Goal: Transaction & Acquisition: Purchase product/service

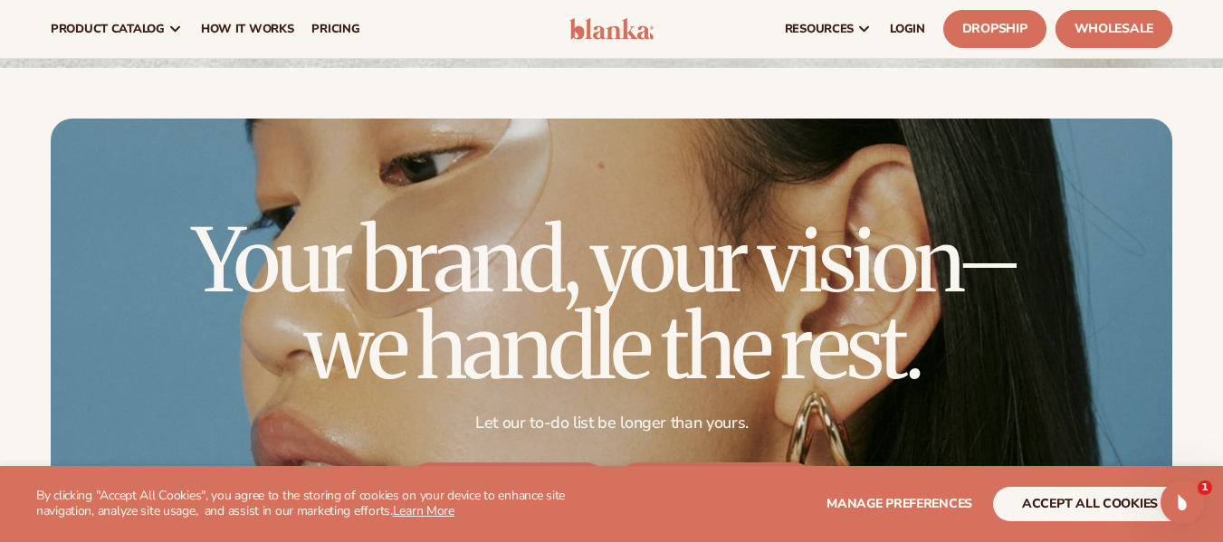
click at [1109, 36] on link "Wholesale" at bounding box center [1114, 29] width 117 height 38
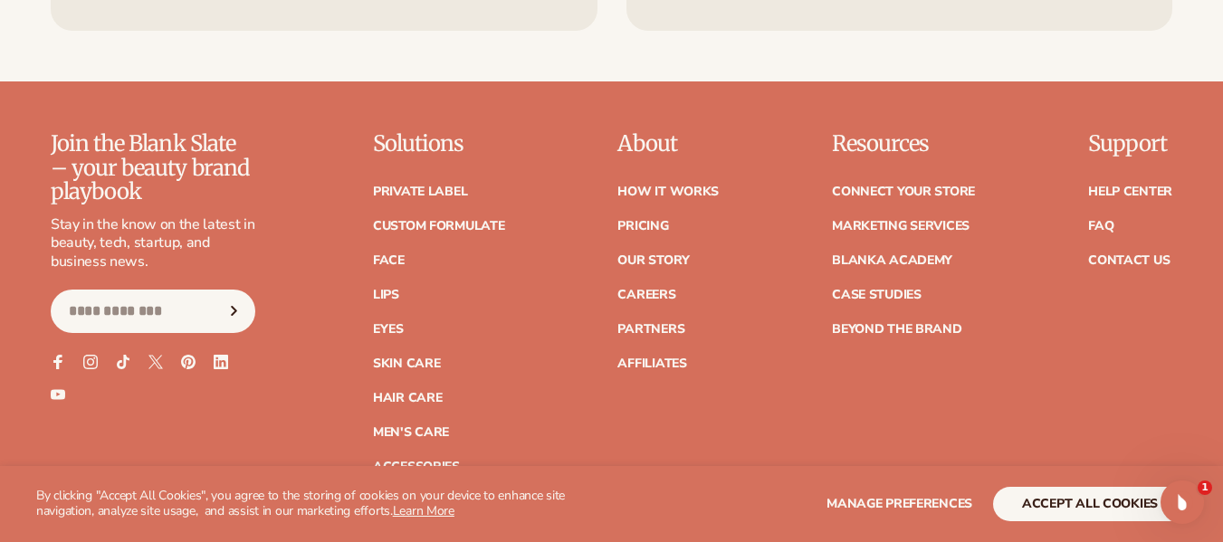
scroll to position [5855, 0]
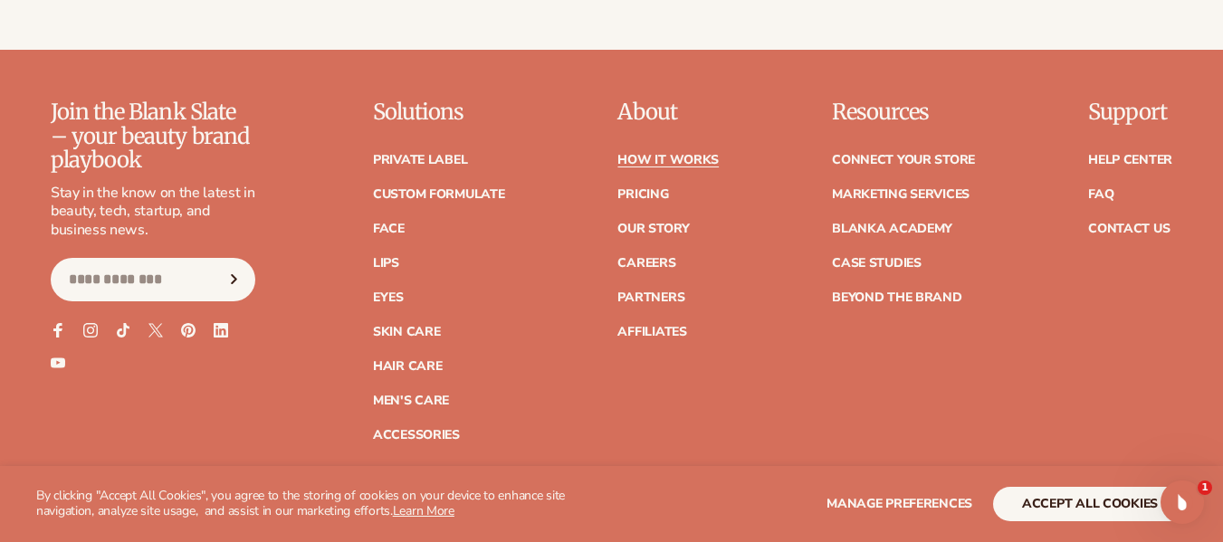
click at [685, 154] on link "How It Works" at bounding box center [668, 160] width 101 height 13
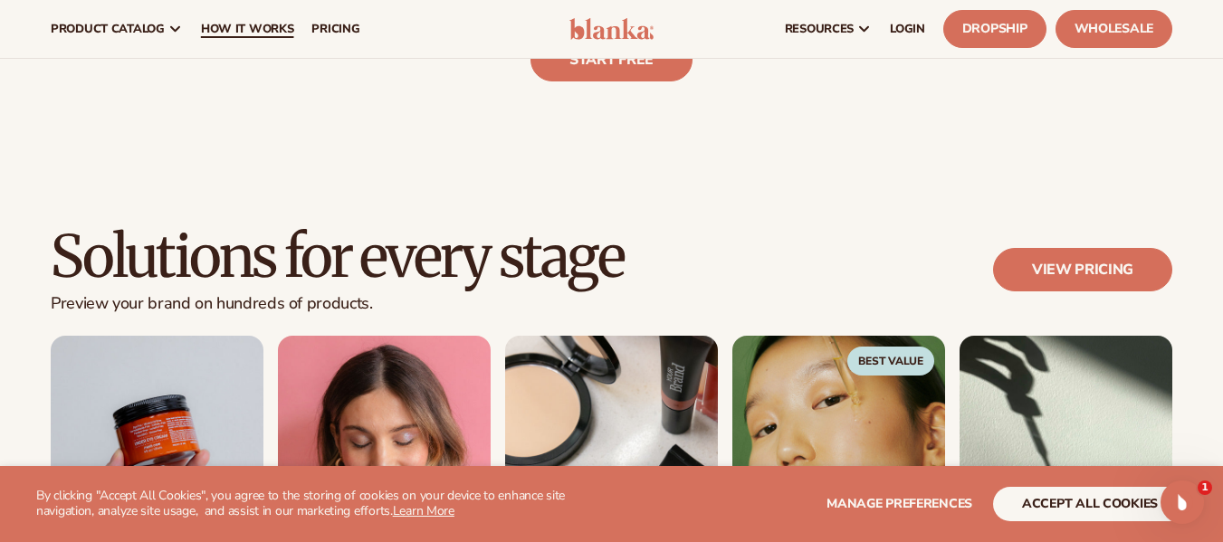
scroll to position [815, 0]
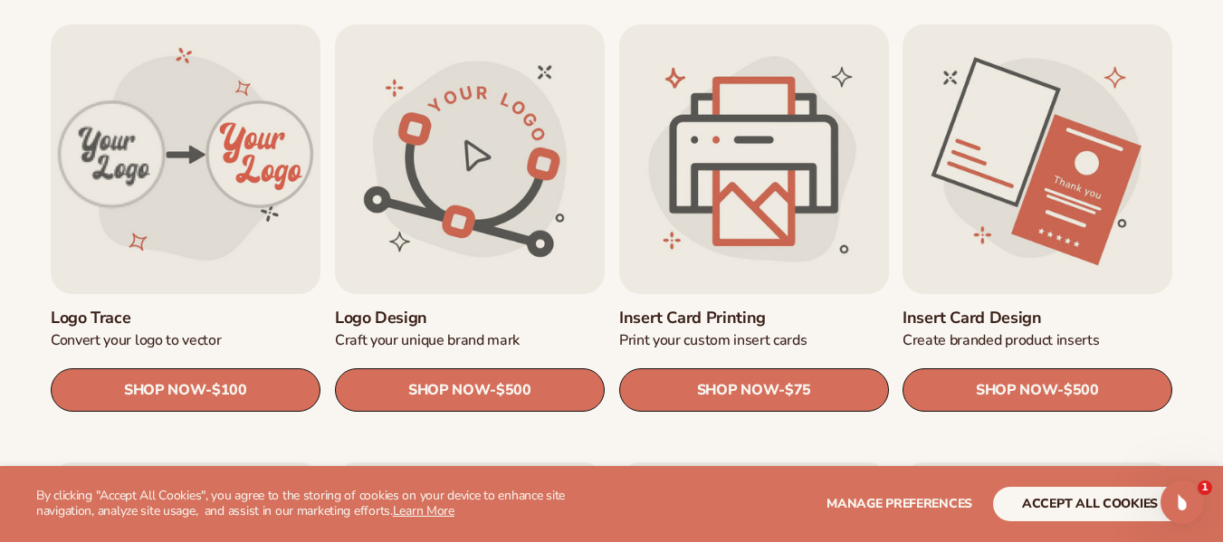
scroll to position [634, 0]
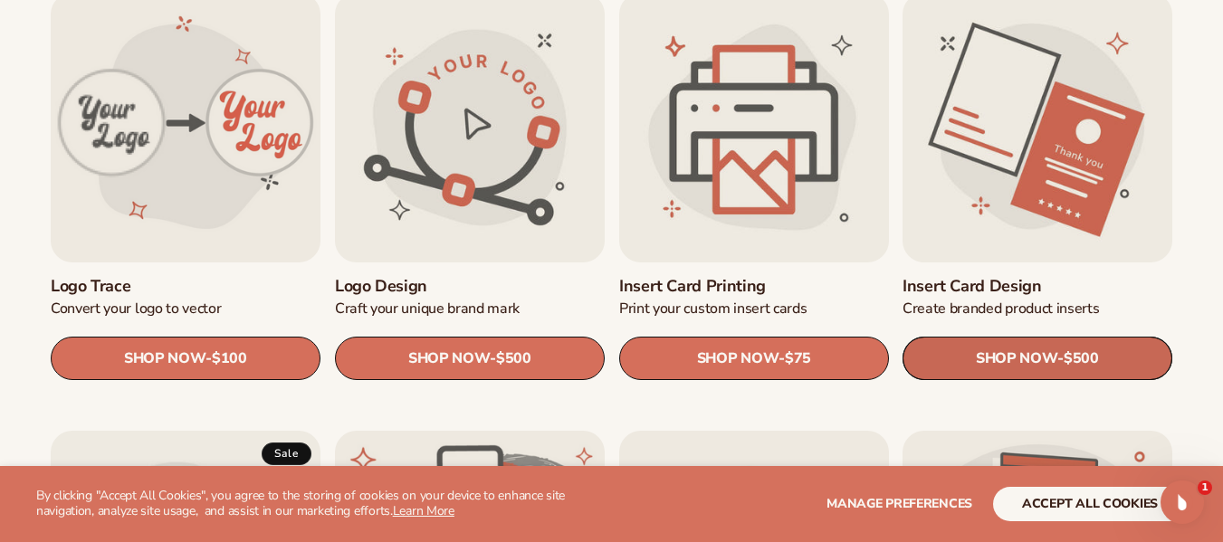
click at [1019, 362] on link "SHOP NOW - Regular price $500 Sale price $500 Regular price Unit price / per" at bounding box center [1038, 358] width 270 height 43
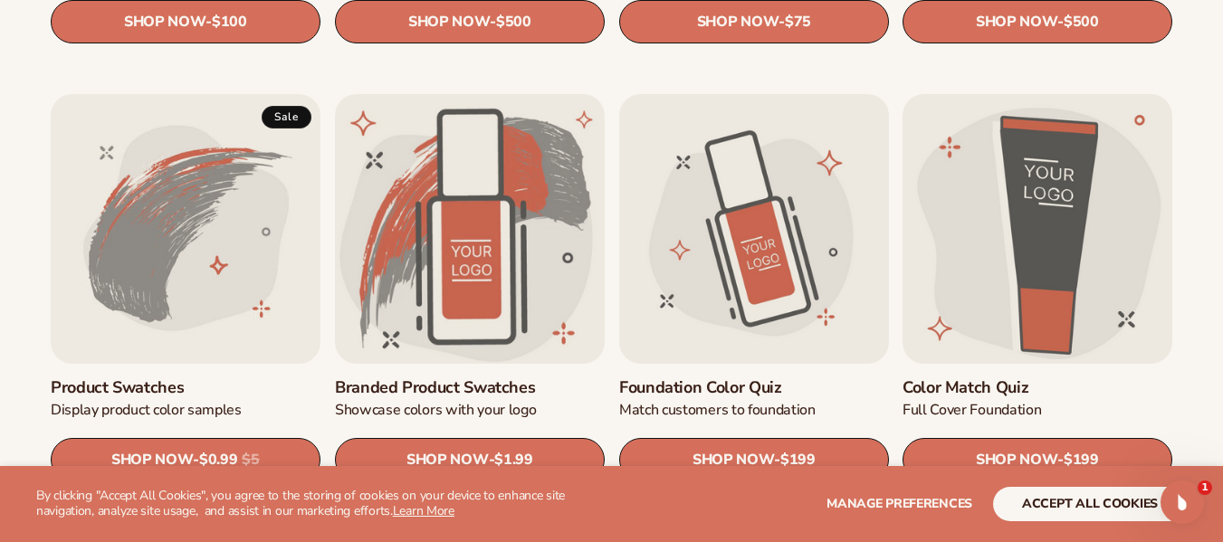
scroll to position [996, 0]
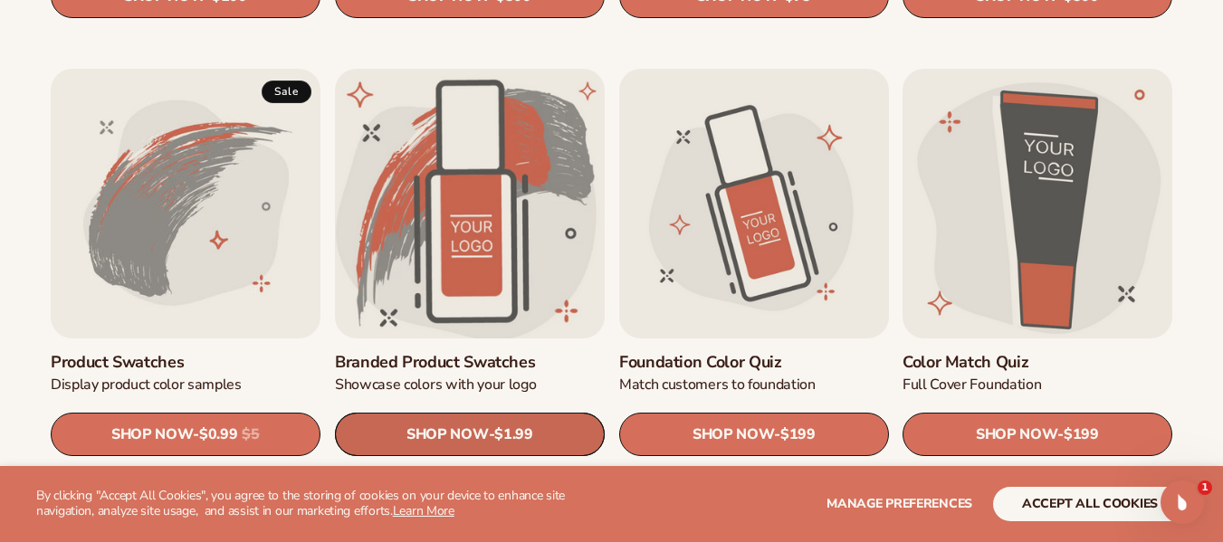
click at [485, 440] on link "SHOP NOW - Regular price $1.99 Sale price $1.99 Regular price Unit price / per" at bounding box center [470, 434] width 270 height 43
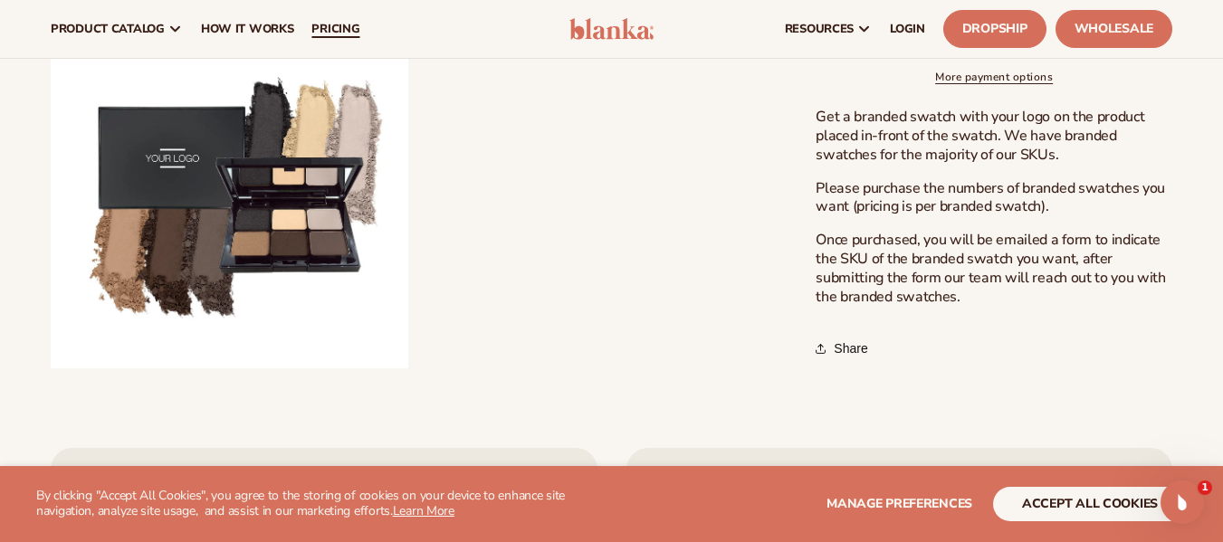
scroll to position [1087, 0]
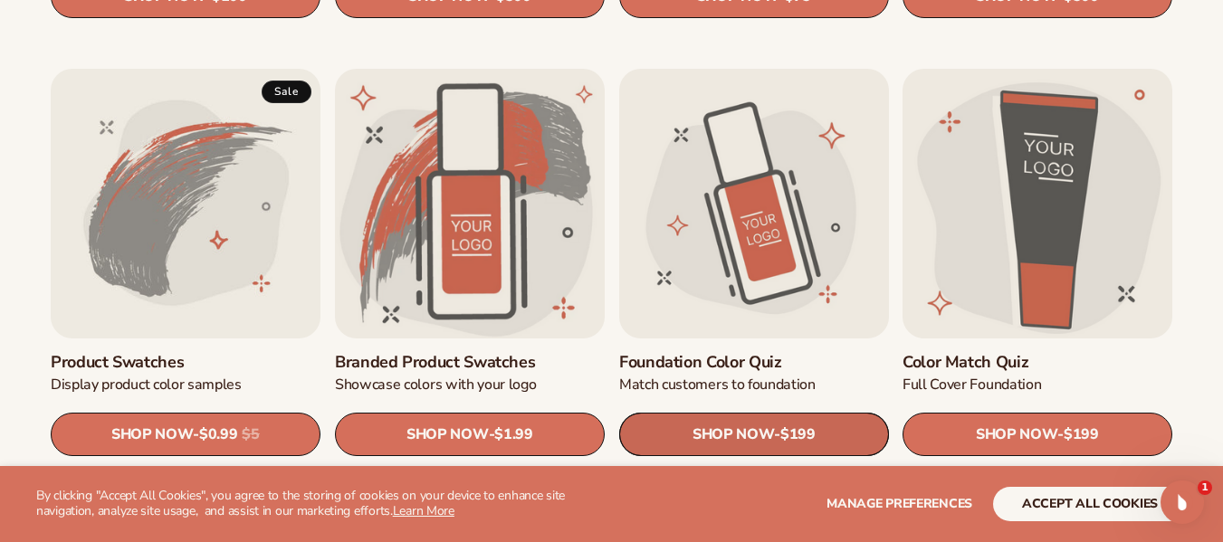
click at [772, 425] on link "SHOP NOW - Regular price $199 Sale price $199 Regular price Unit price / per" at bounding box center [754, 434] width 270 height 43
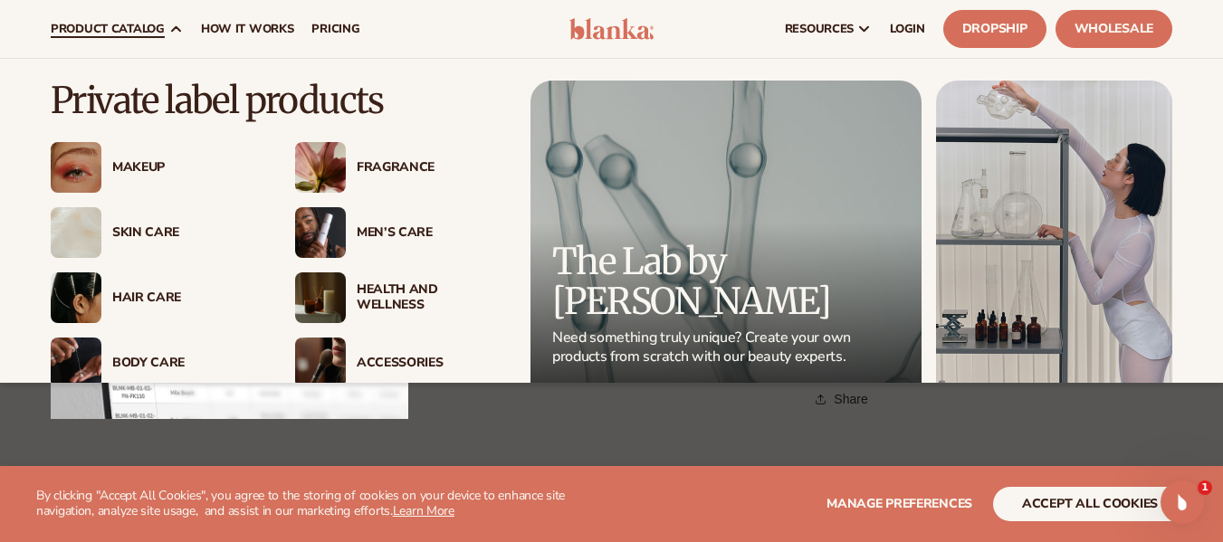
scroll to position [543, 0]
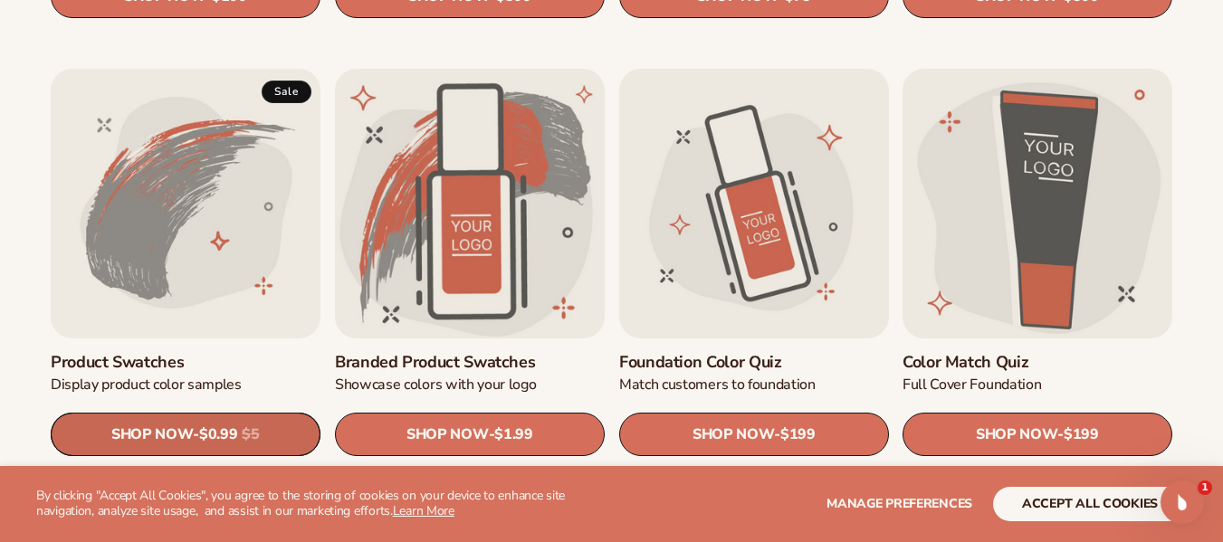
click at [196, 439] on link "SHOP NOW - Regular price $0.99 Sale price $0.99 Regular price $5 Unit price / p…" at bounding box center [186, 434] width 270 height 43
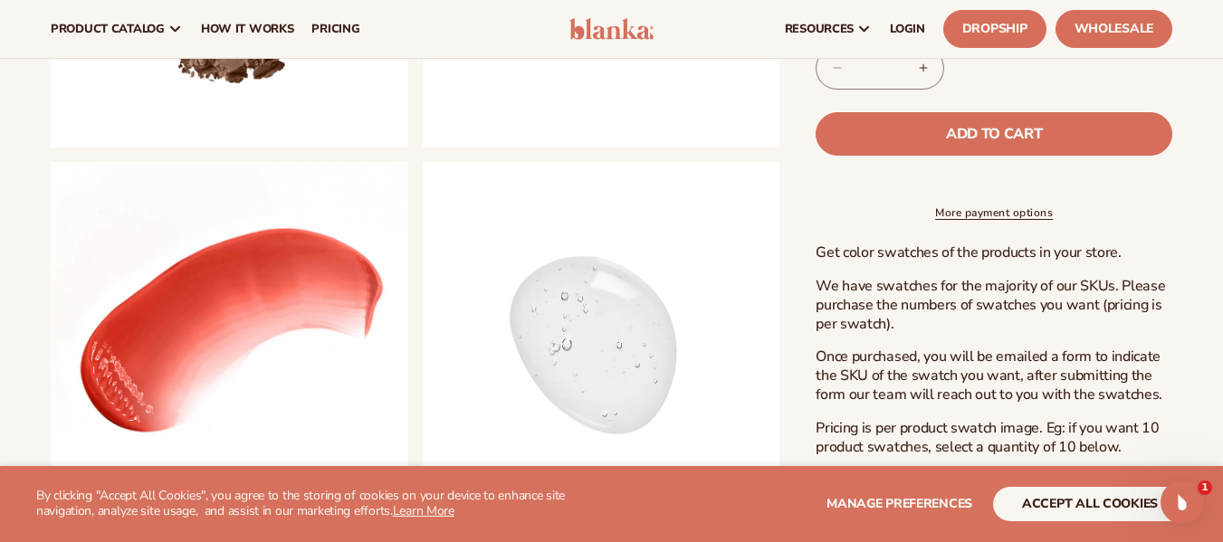
scroll to position [815, 0]
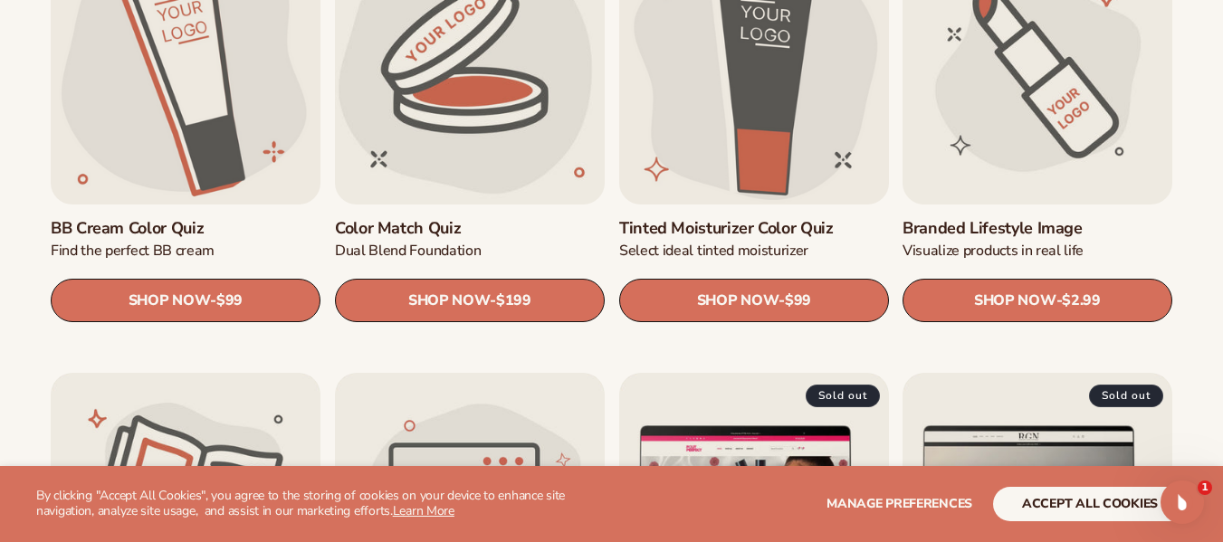
scroll to position [1630, 0]
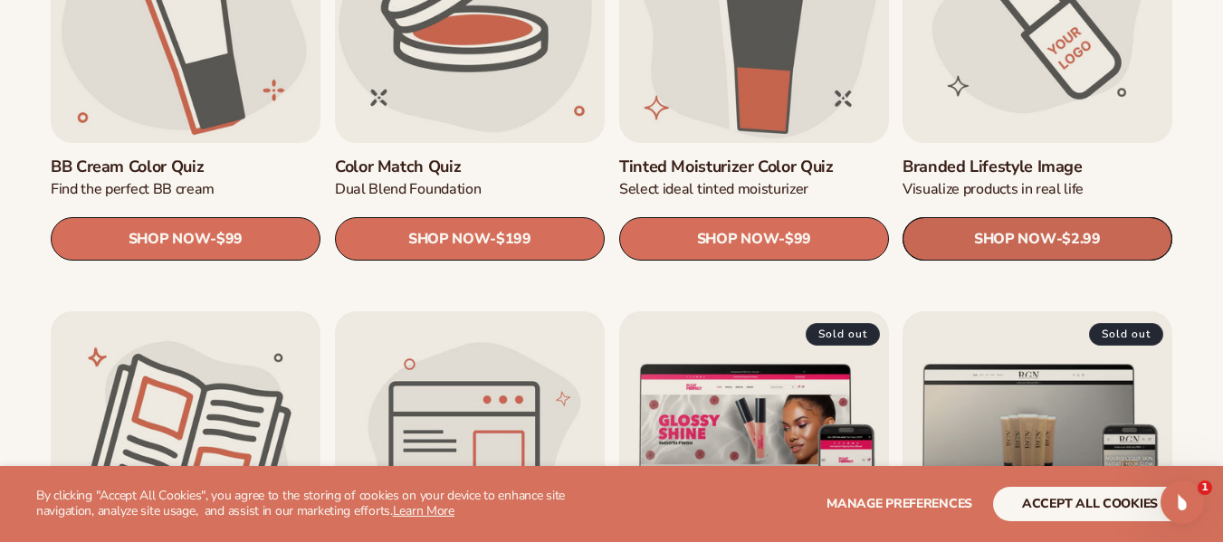
click at [998, 237] on link "SHOP NOW - Regular price $2.99 Sale price $2.99 Regular price Unit price / per" at bounding box center [1038, 238] width 270 height 43
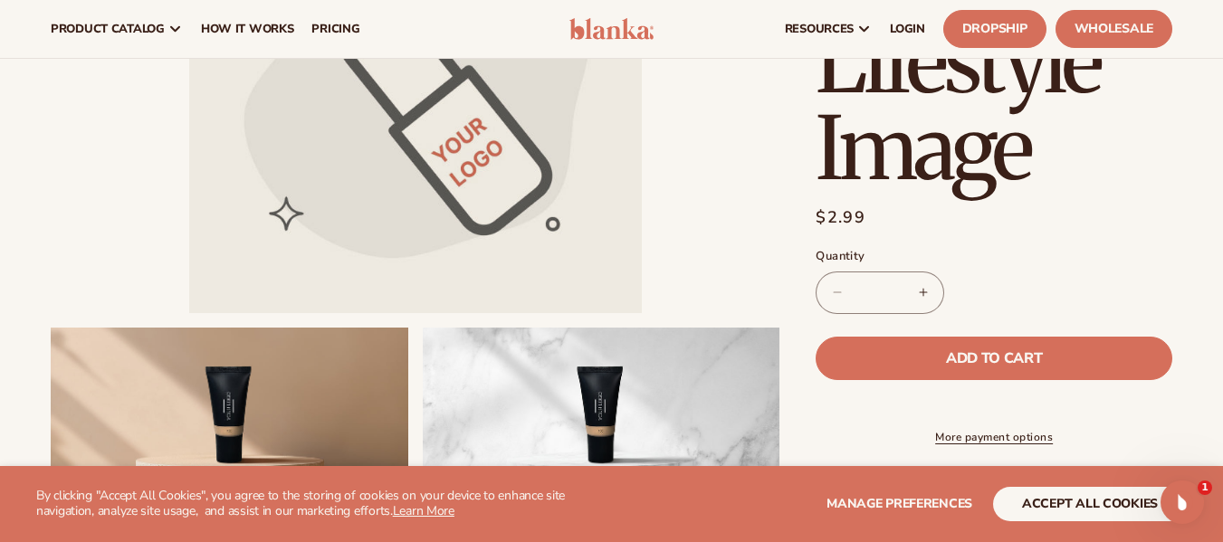
scroll to position [272, 0]
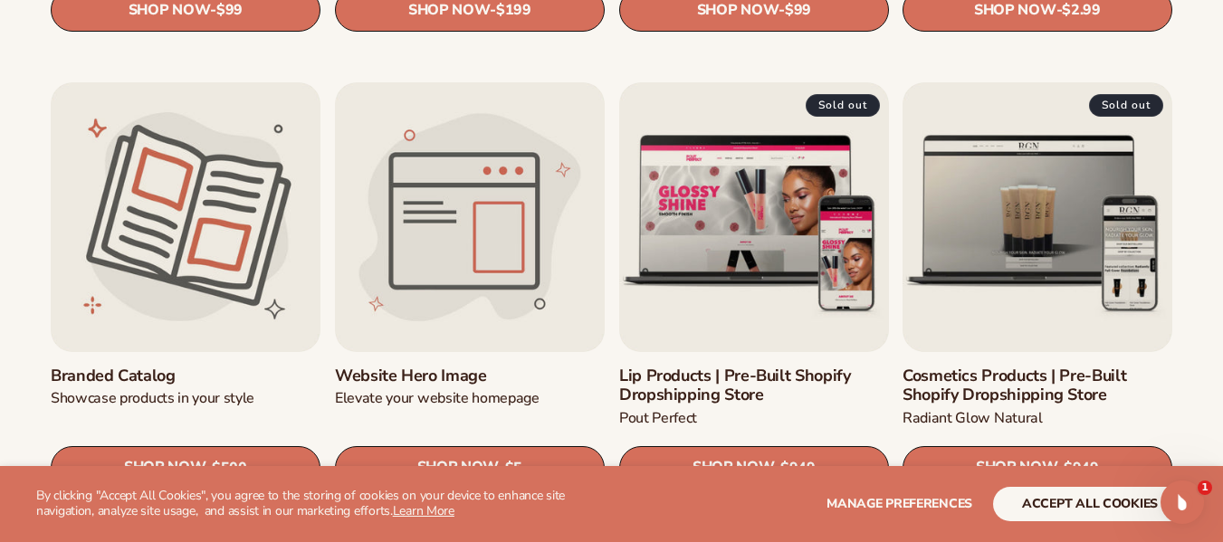
scroll to position [1902, 0]
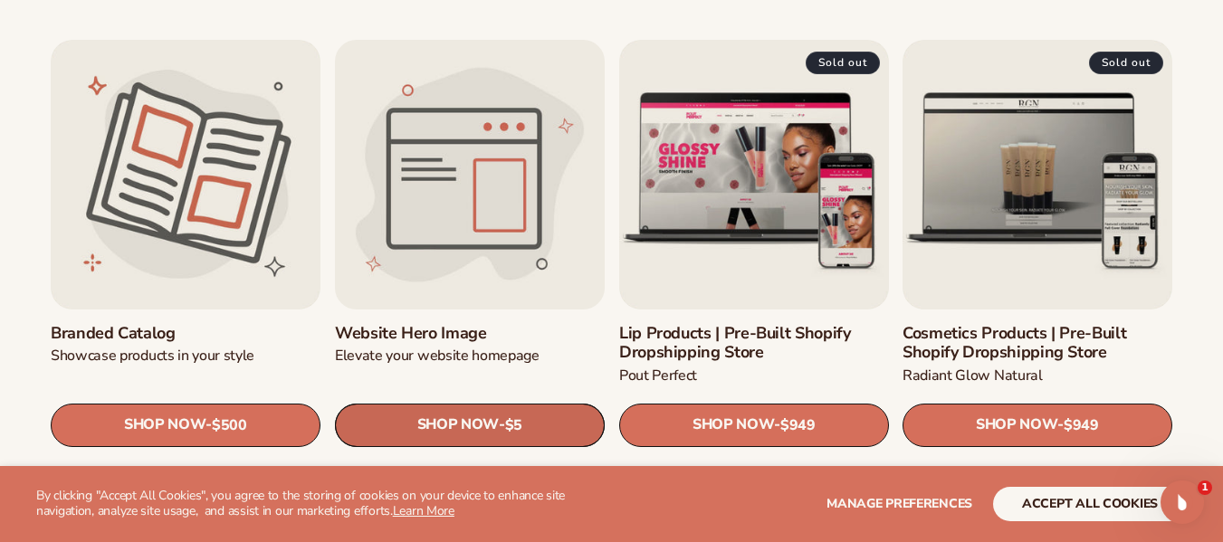
click at [499, 437] on link "SHOP NOW - Regular price $5 Sale price $5 Regular price Unit price / per" at bounding box center [470, 425] width 270 height 43
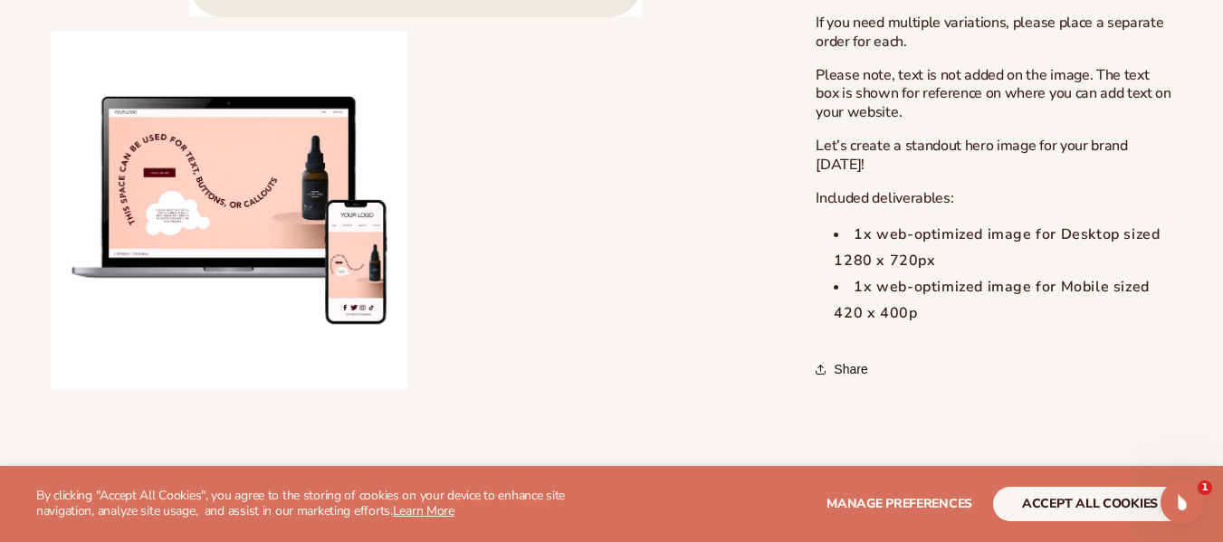
scroll to position [906, 0]
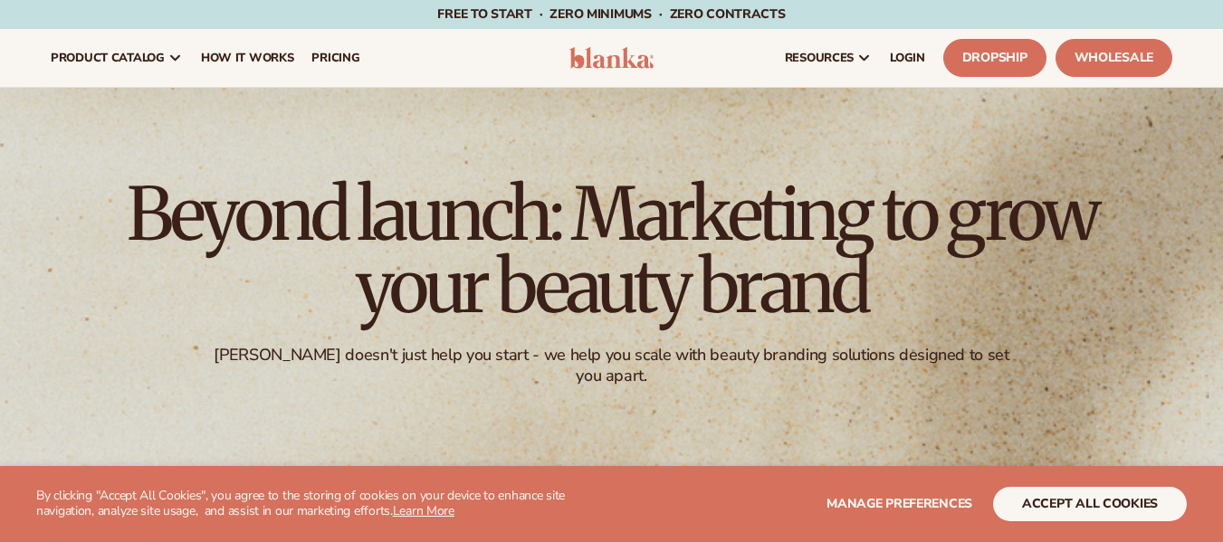
scroll to position [1902, 0]
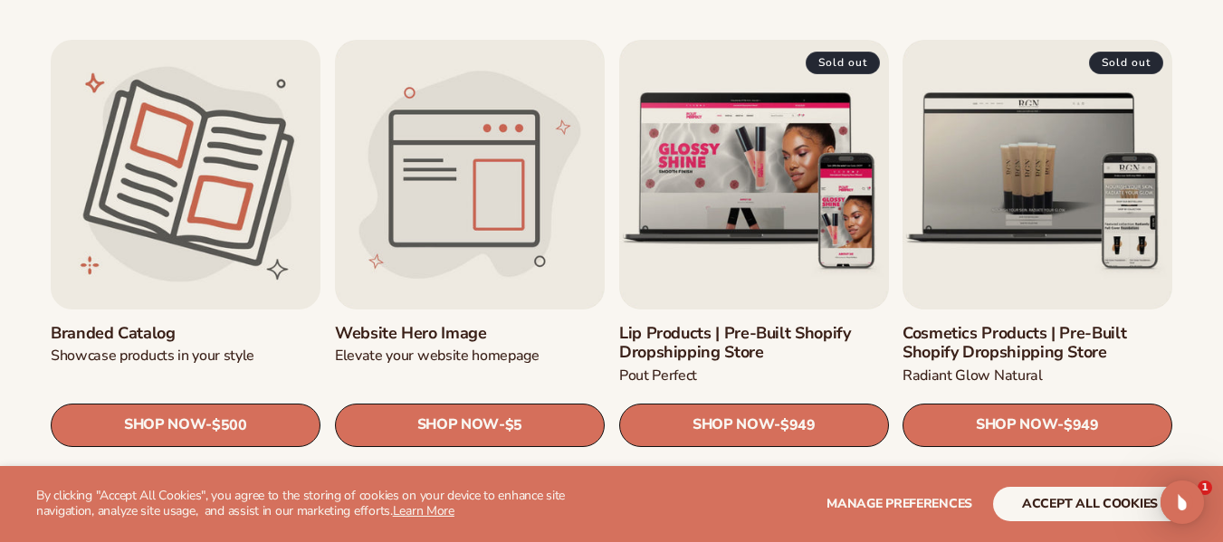
click at [140, 330] on link "Branded catalog" at bounding box center [186, 334] width 270 height 20
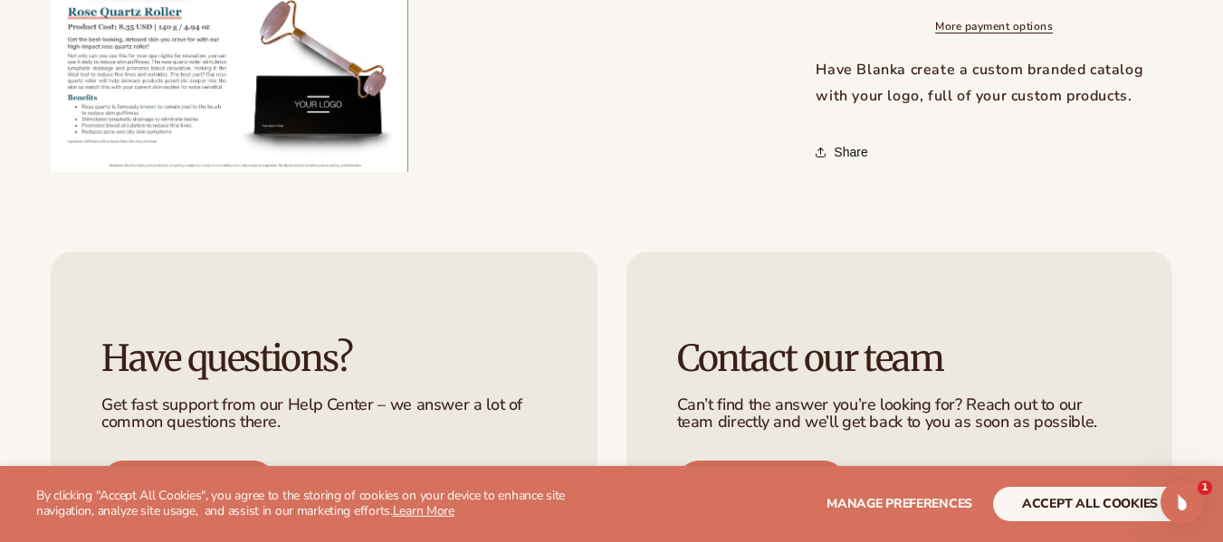
scroll to position [815, 0]
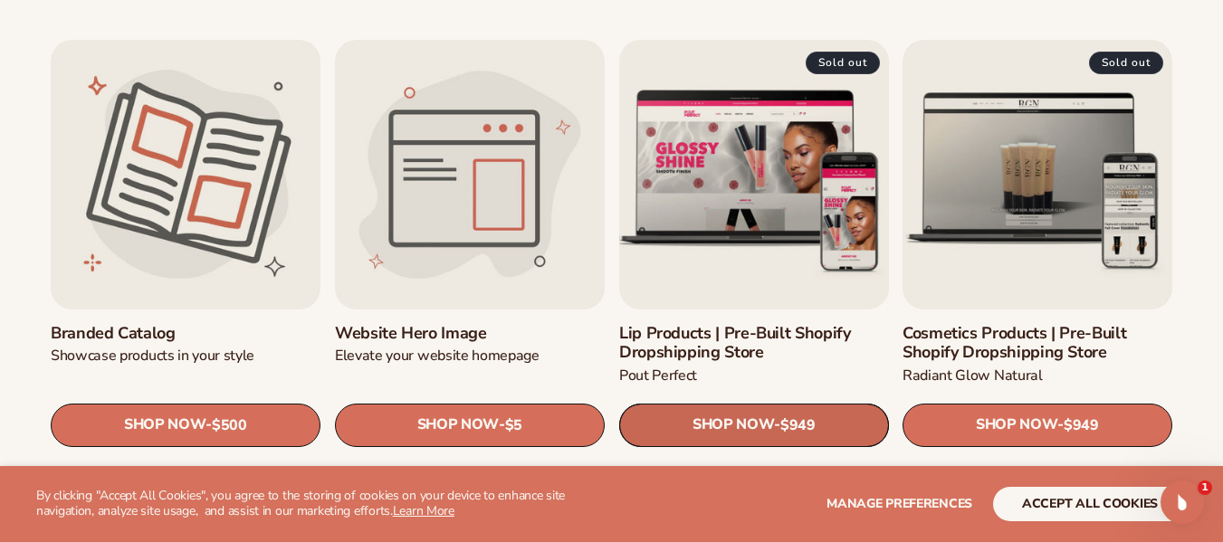
click at [776, 433] on link "SHOP NOW - Regular price $949 Sale price $949 Regular price Unit price / per" at bounding box center [754, 425] width 270 height 43
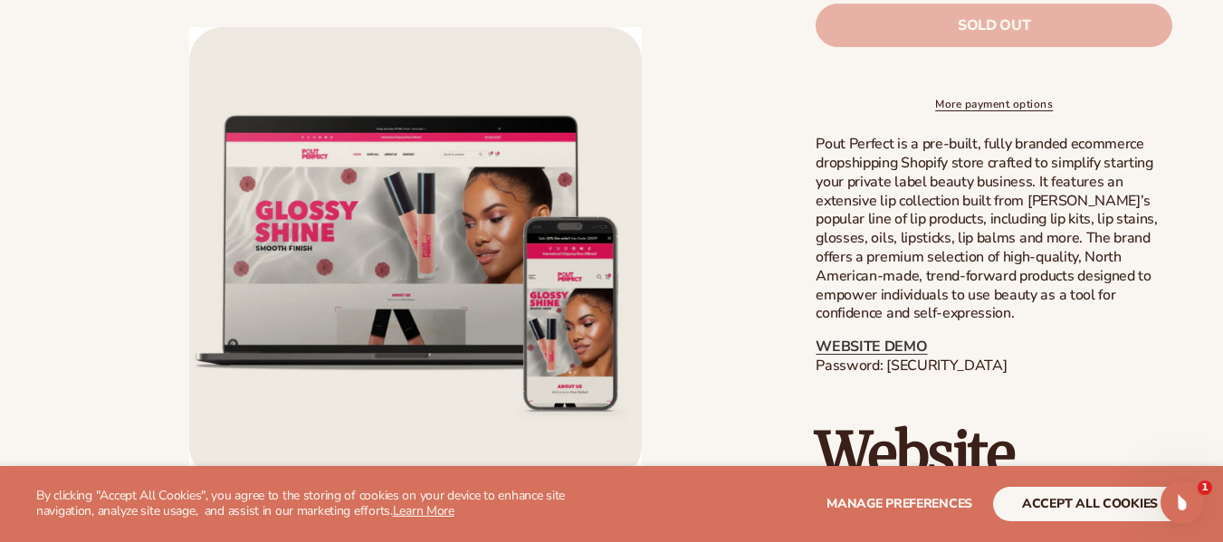
scroll to position [815, 0]
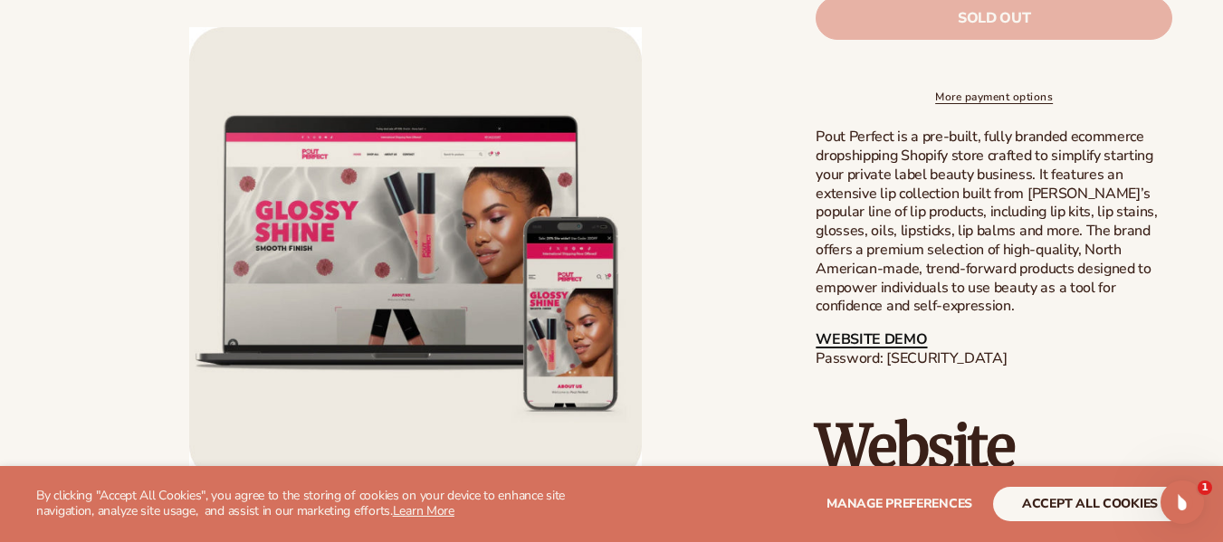
click at [852, 350] on link "WEBSITE DEMO" at bounding box center [871, 340] width 111 height 20
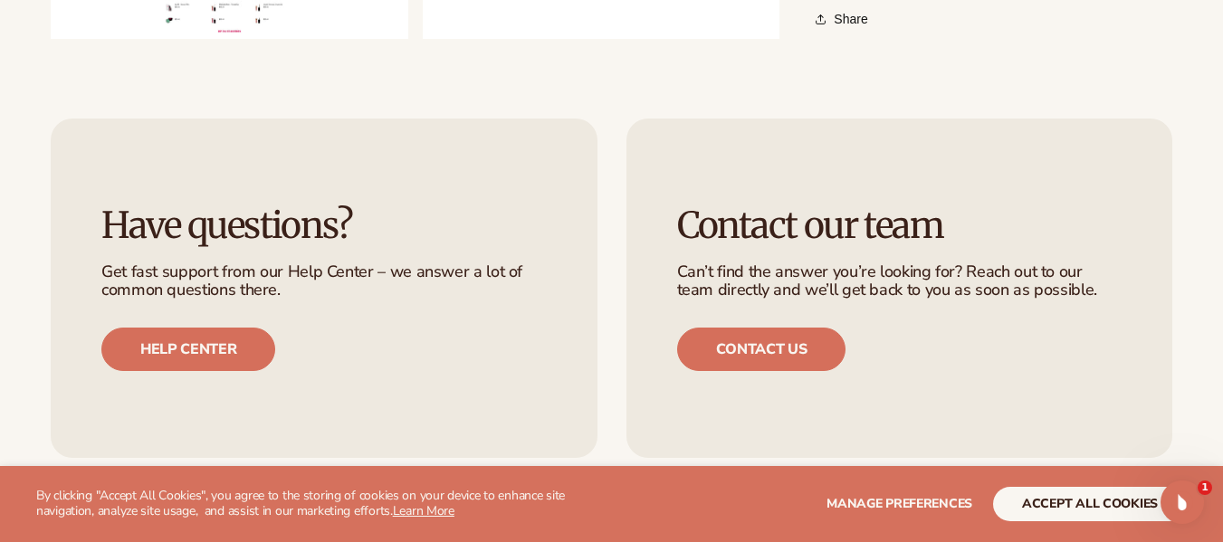
scroll to position [2535, 0]
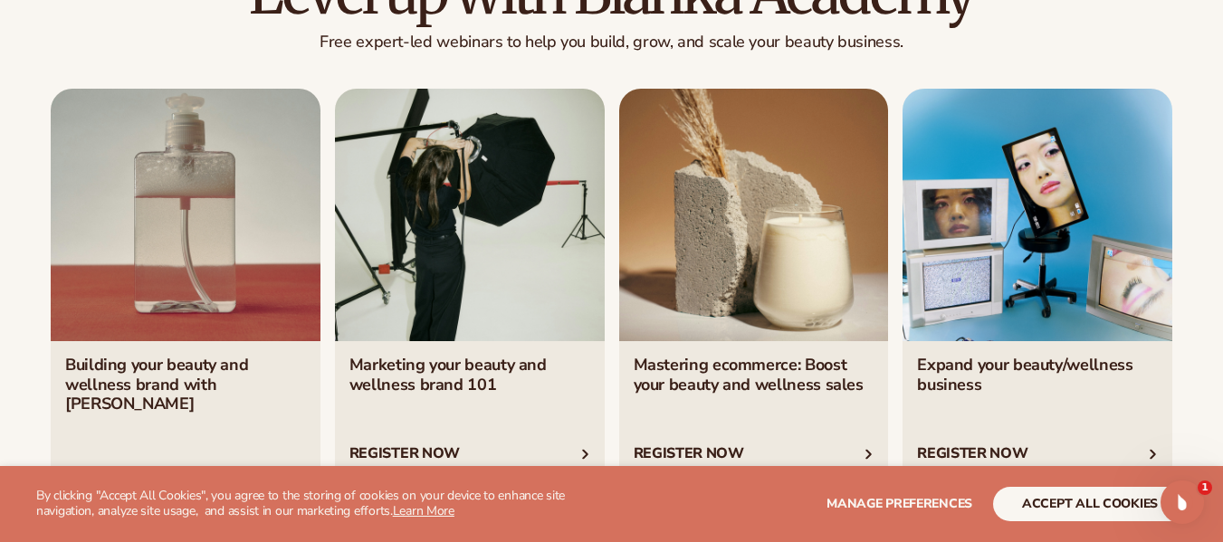
scroll to position [3079, 0]
